Goal: Transaction & Acquisition: Purchase product/service

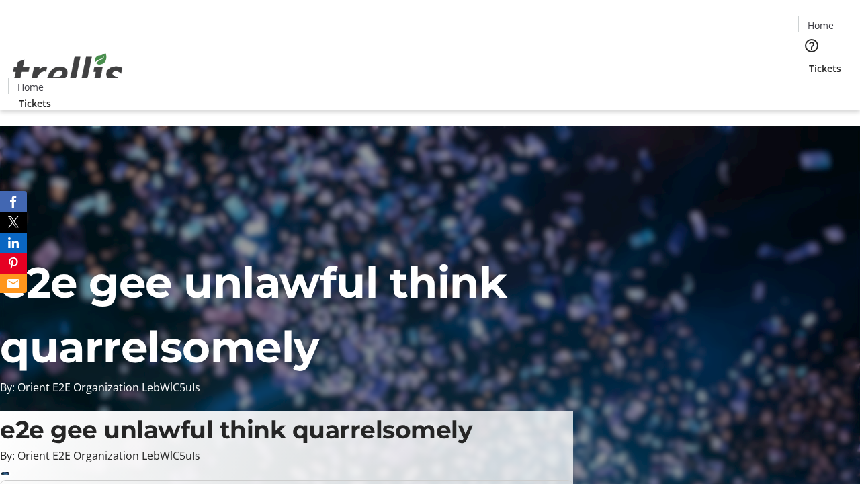
click at [822, 20] on span "Sign Up" at bounding box center [827, 19] width 39 height 16
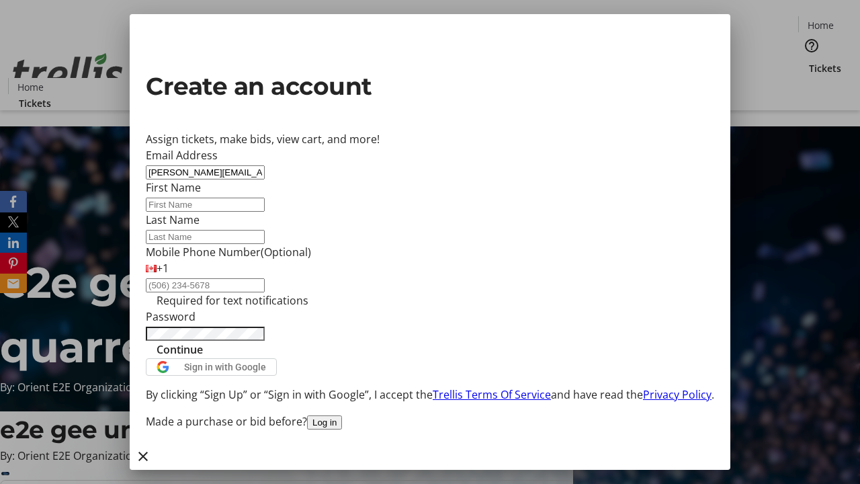
type input "[PERSON_NAME][EMAIL_ADDRESS][DOMAIN_NAME]"
type input "[PERSON_NAME]"
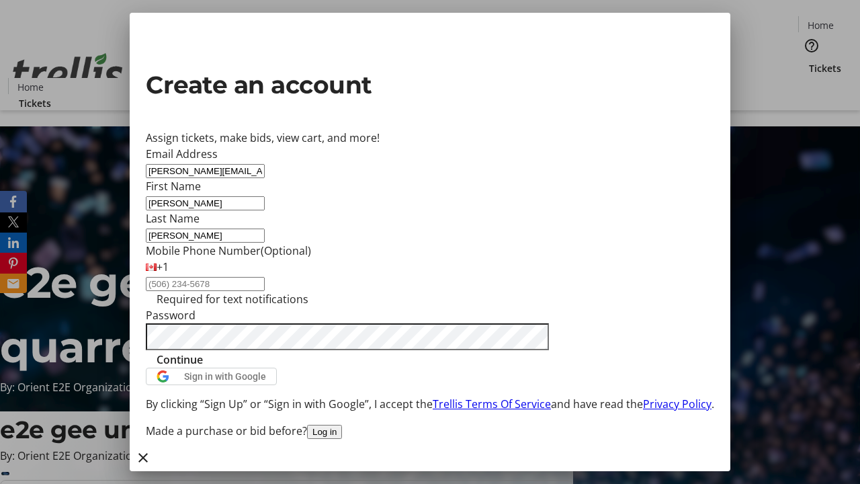
click at [203, 368] on span "Continue" at bounding box center [180, 360] width 46 height 16
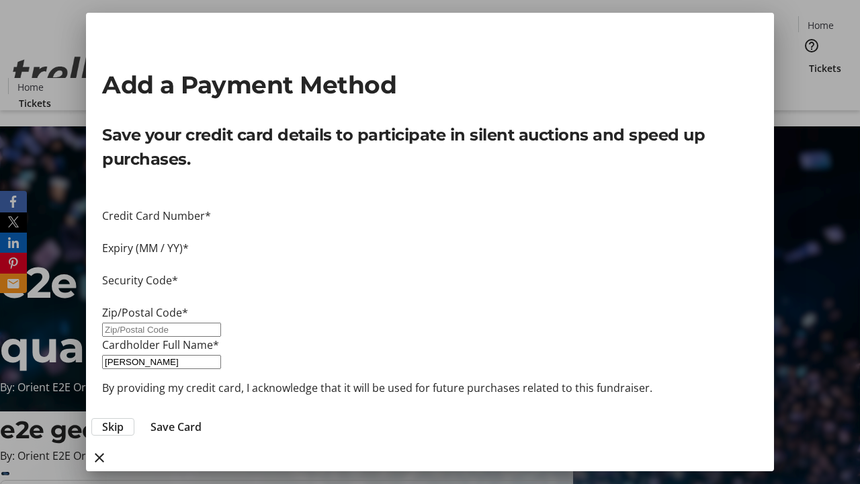
click at [124, 419] on span "Skip" at bounding box center [113, 427] width 22 height 16
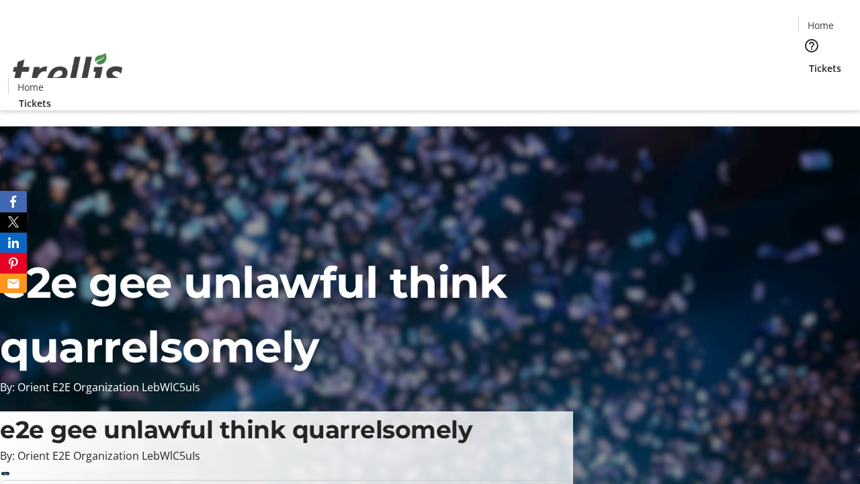
click at [809, 61] on span "Tickets" at bounding box center [825, 68] width 32 height 14
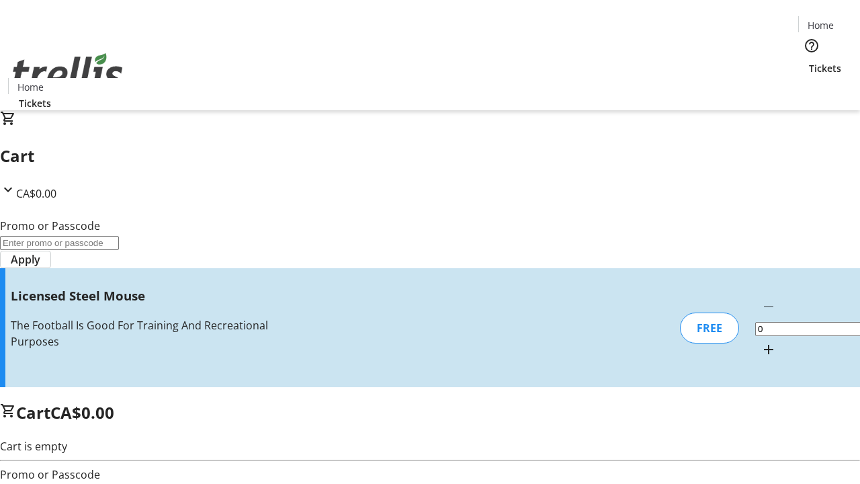
click at [761, 341] on mat-icon "Increment by one" at bounding box center [769, 349] width 16 height 16
type input "1"
